Goal: Transaction & Acquisition: Purchase product/service

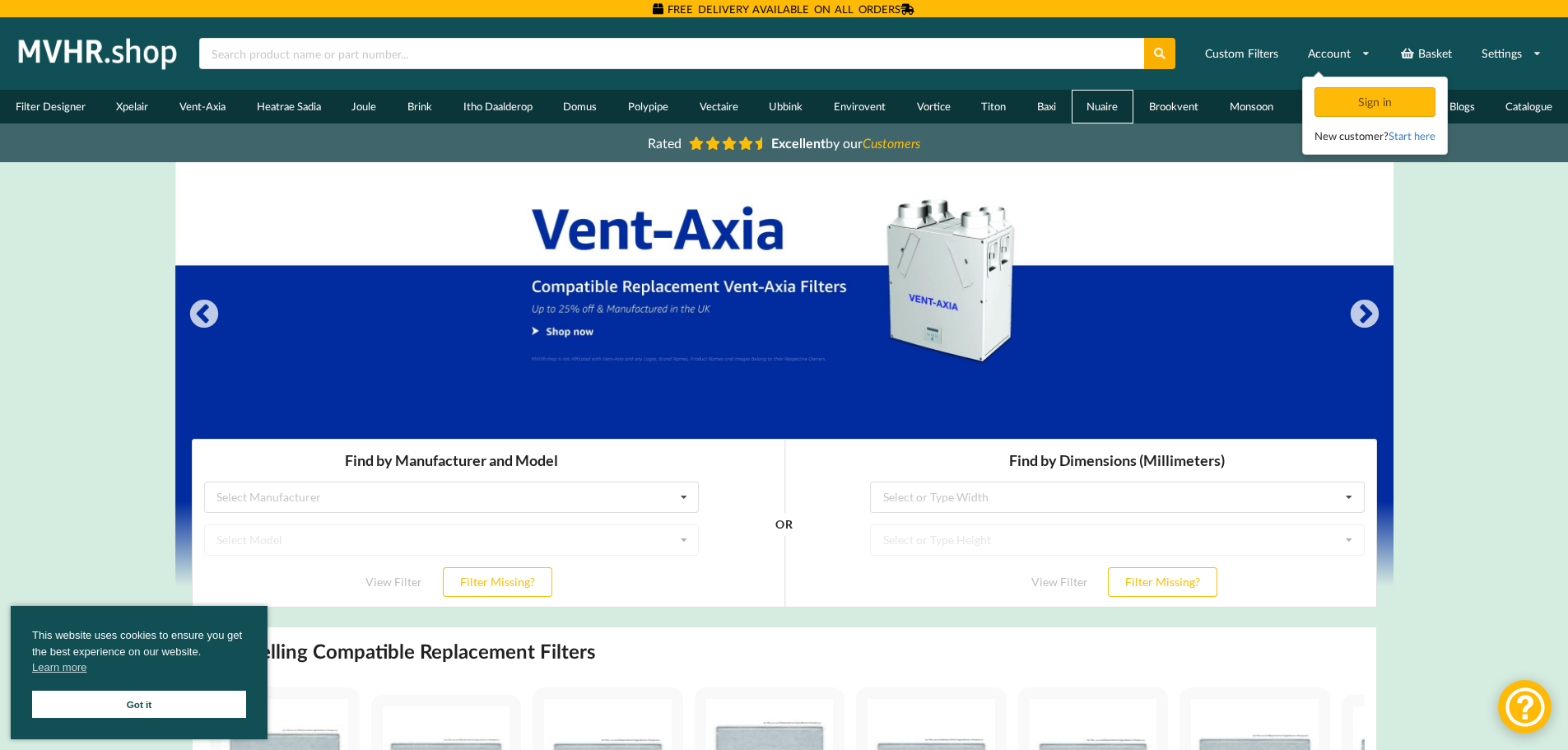
click at [1090, 105] on link "Nuaire" at bounding box center [1102, 106] width 63 height 33
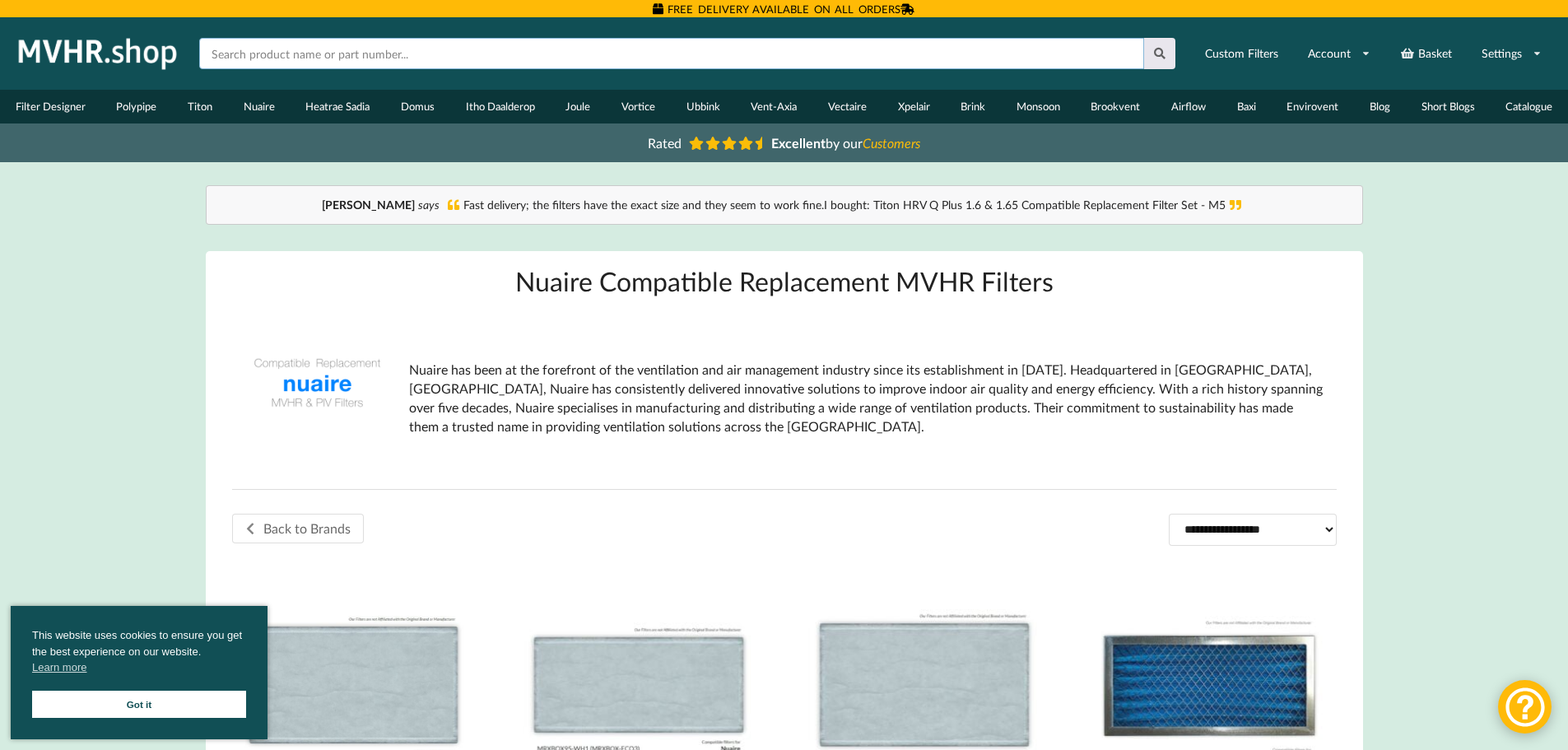
click at [268, 61] on input "text" at bounding box center [671, 53] width 945 height 31
type input "mrxbox eco3"
click at [1144, 38] on button at bounding box center [1159, 53] width 32 height 31
